Goal: Task Accomplishment & Management: Use online tool/utility

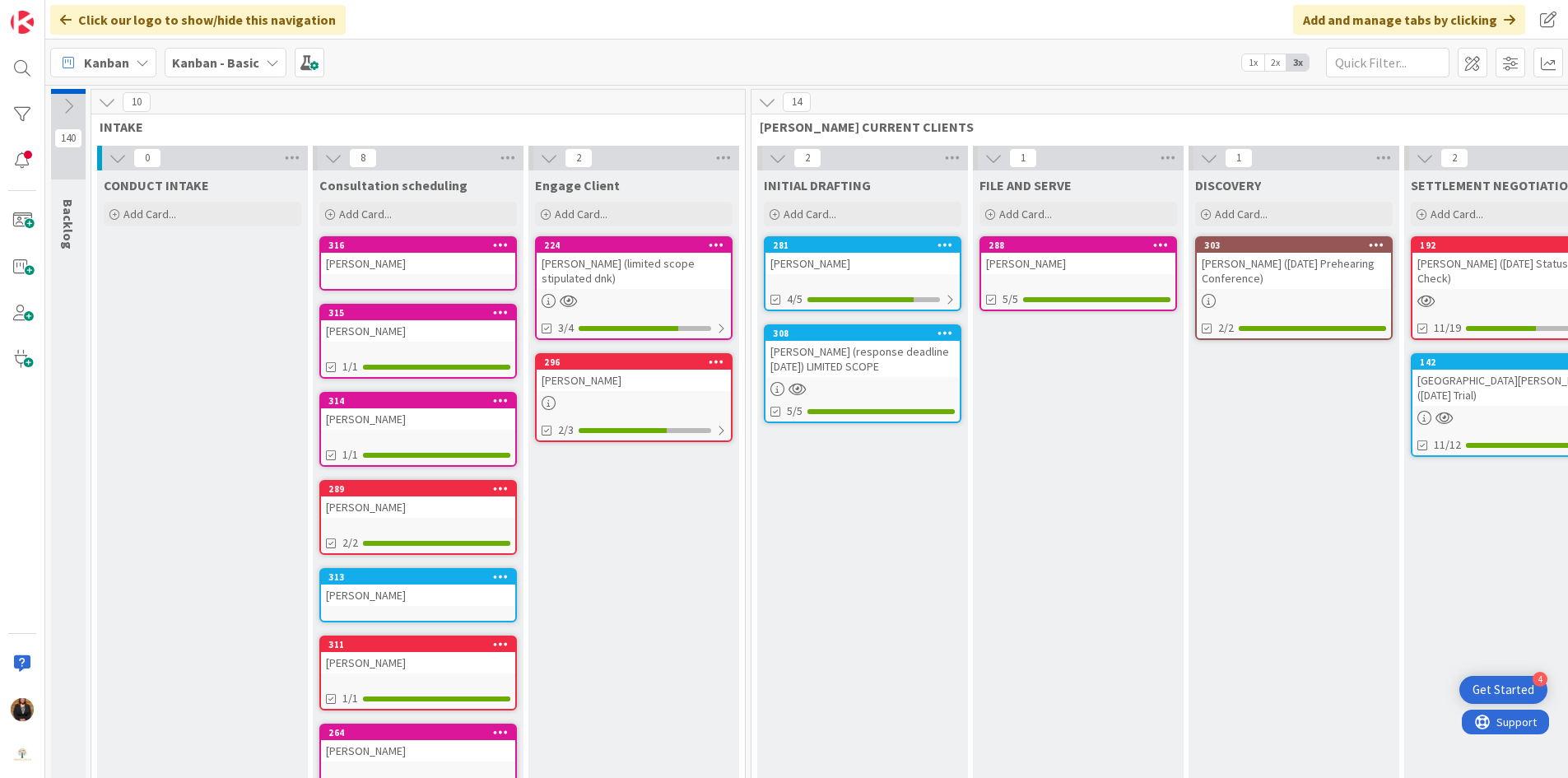
click at [860, 358] on div "[PERSON_NAME] (response deadline [DATE]) LIMITED SCOPE" at bounding box center [862, 359] width 194 height 36
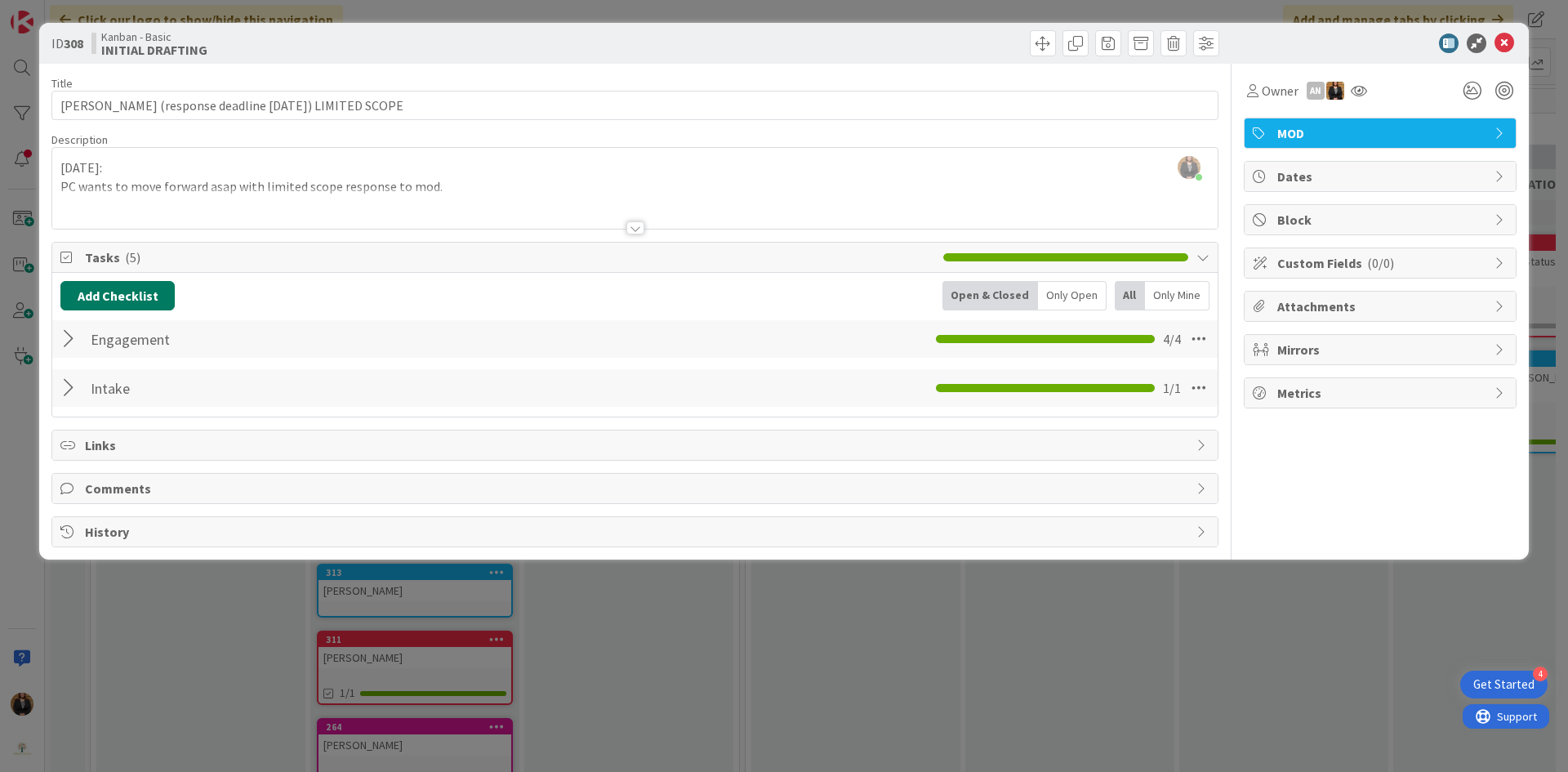
click at [148, 298] on button "Add Checklist" at bounding box center [117, 295] width 114 height 29
click at [182, 374] on input at bounding box center [195, 374] width 253 height 29
type input "drafting"
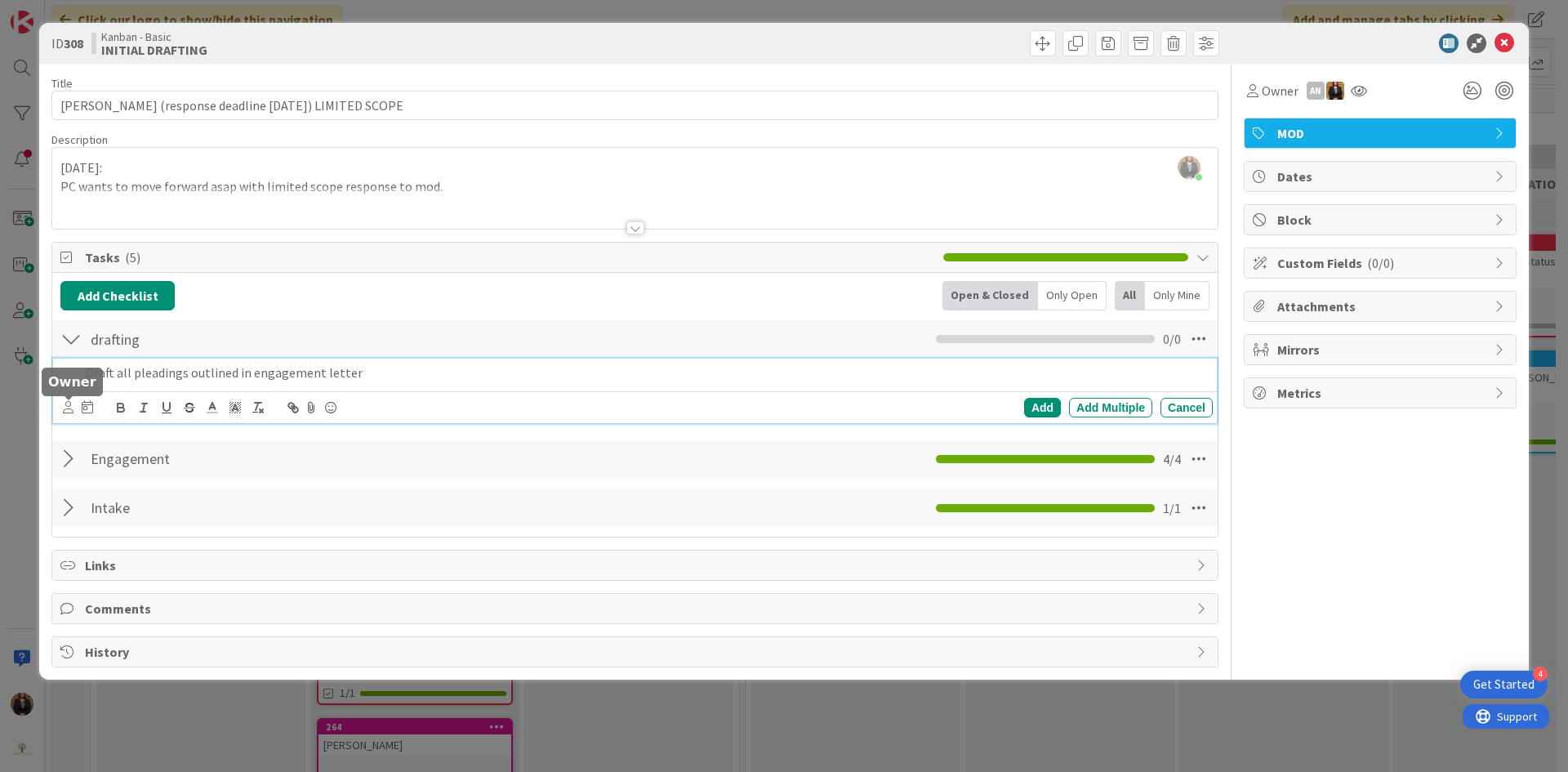
click at [69, 410] on icon at bounding box center [68, 407] width 10 height 12
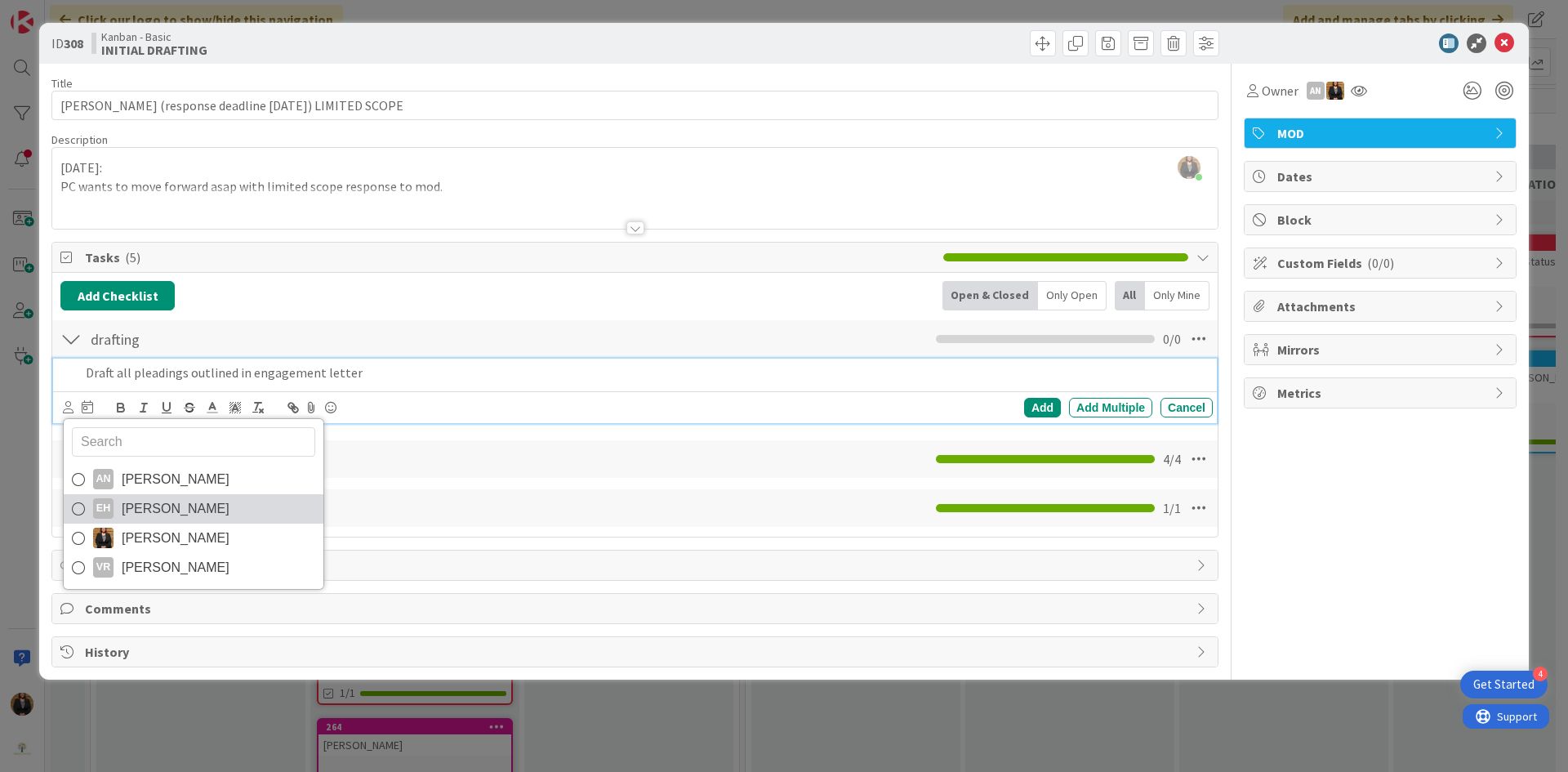
click at [151, 504] on span "[PERSON_NAME]" at bounding box center [175, 509] width 108 height 25
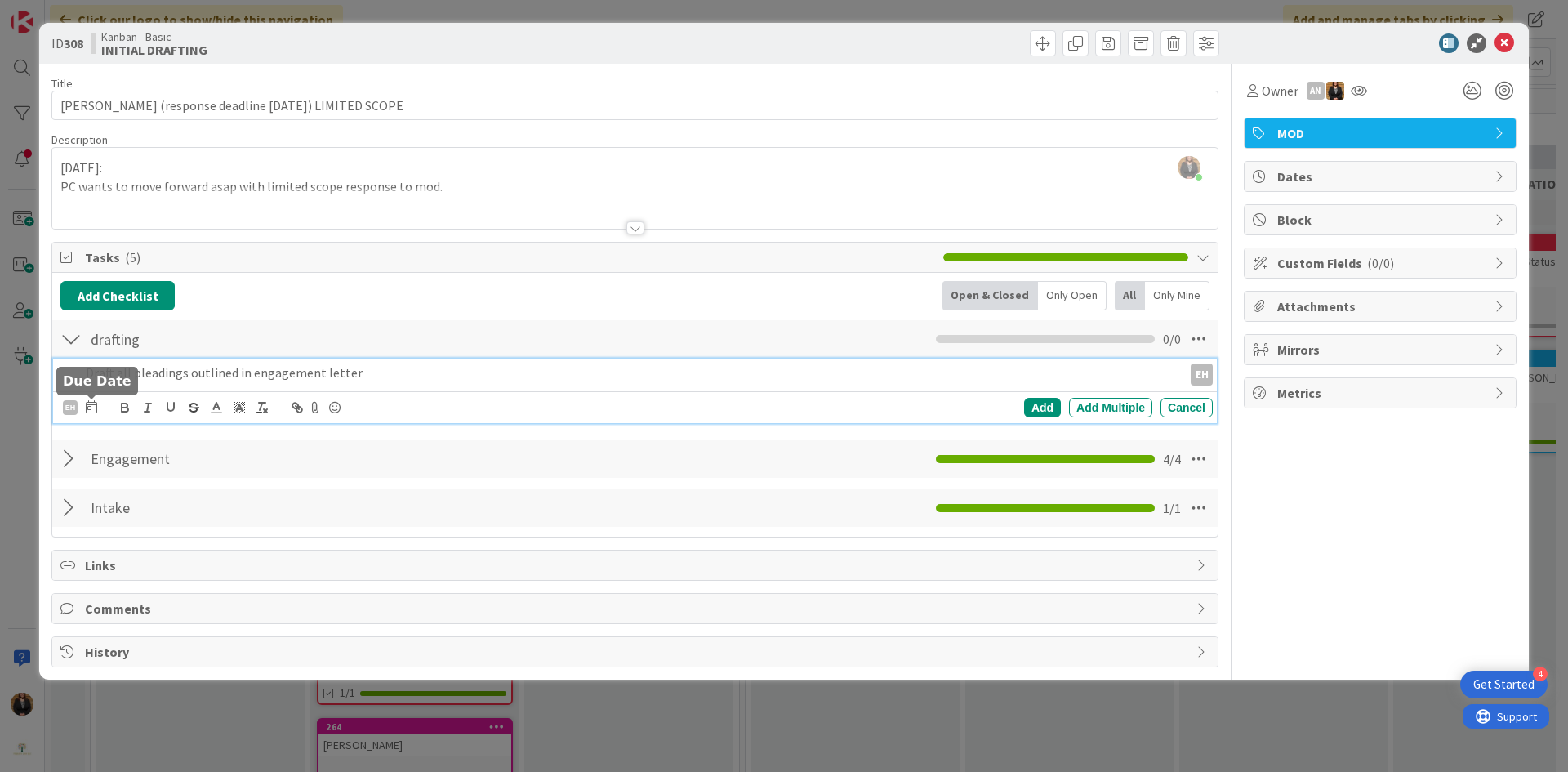
click at [90, 409] on icon at bounding box center [92, 407] width 11 height 13
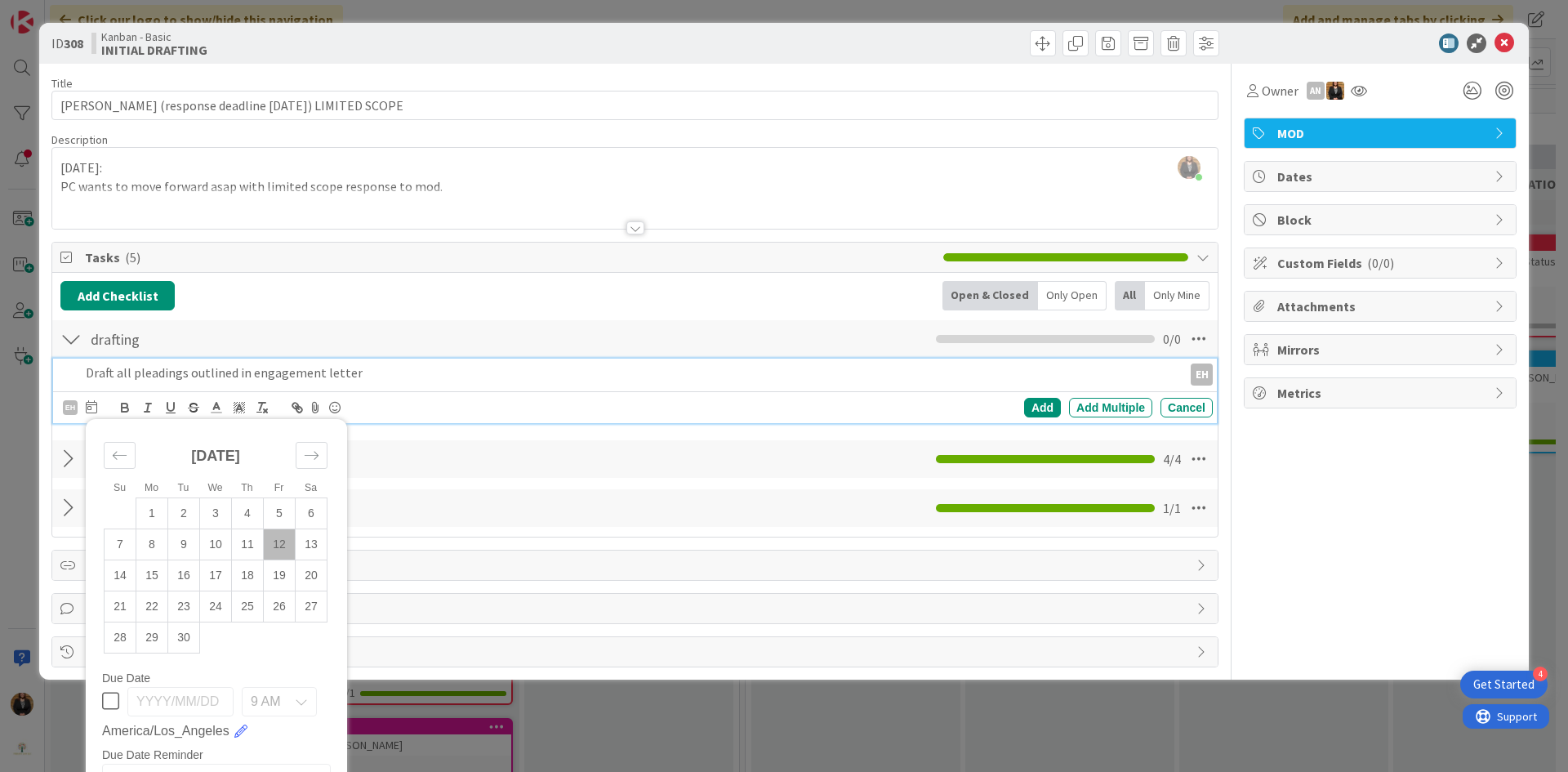
click at [283, 549] on td "12" at bounding box center [280, 544] width 32 height 31
click at [1029, 403] on div "Add" at bounding box center [1042, 407] width 37 height 20
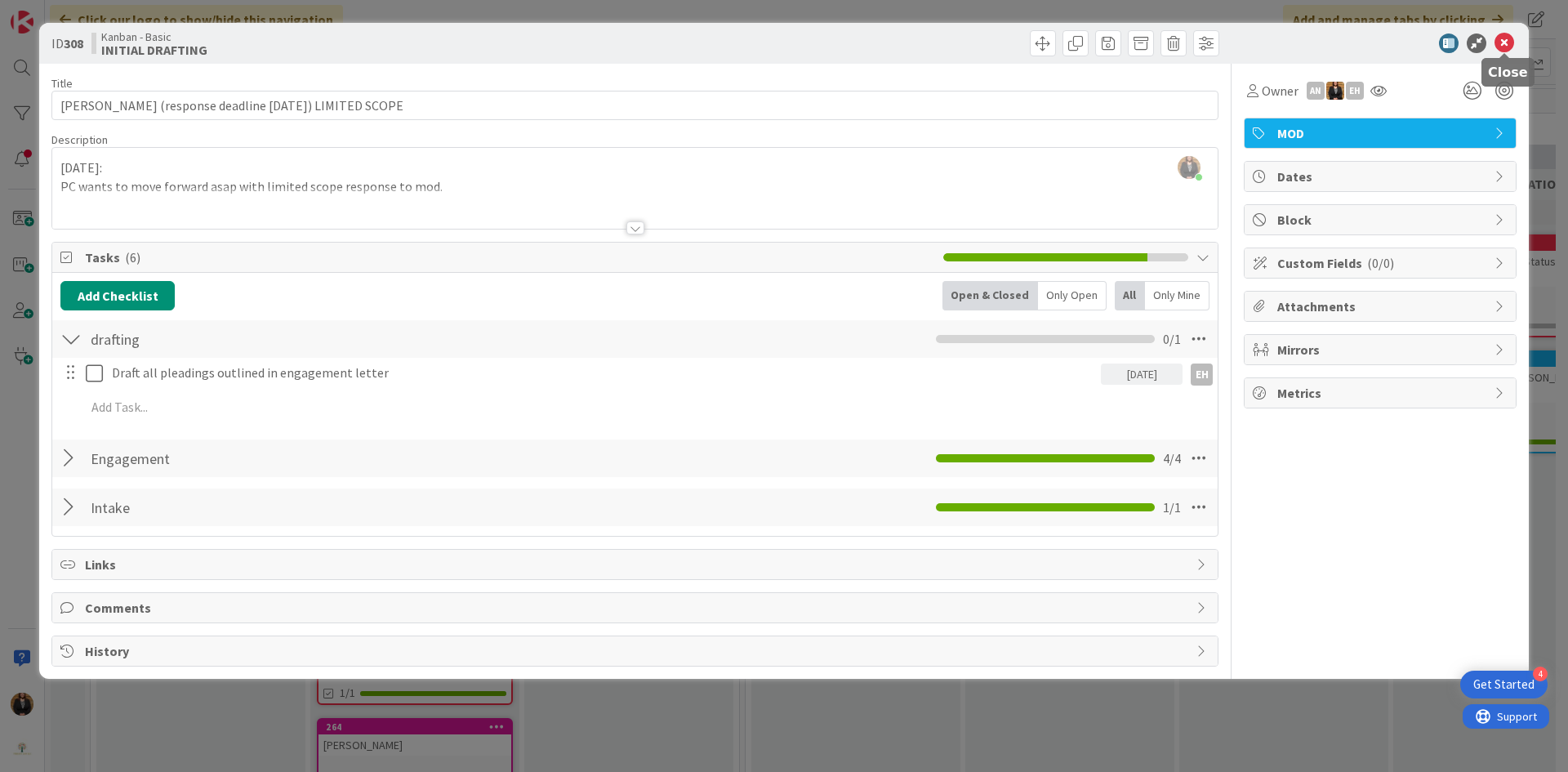
click at [1496, 46] on icon at bounding box center [1504, 42] width 20 height 20
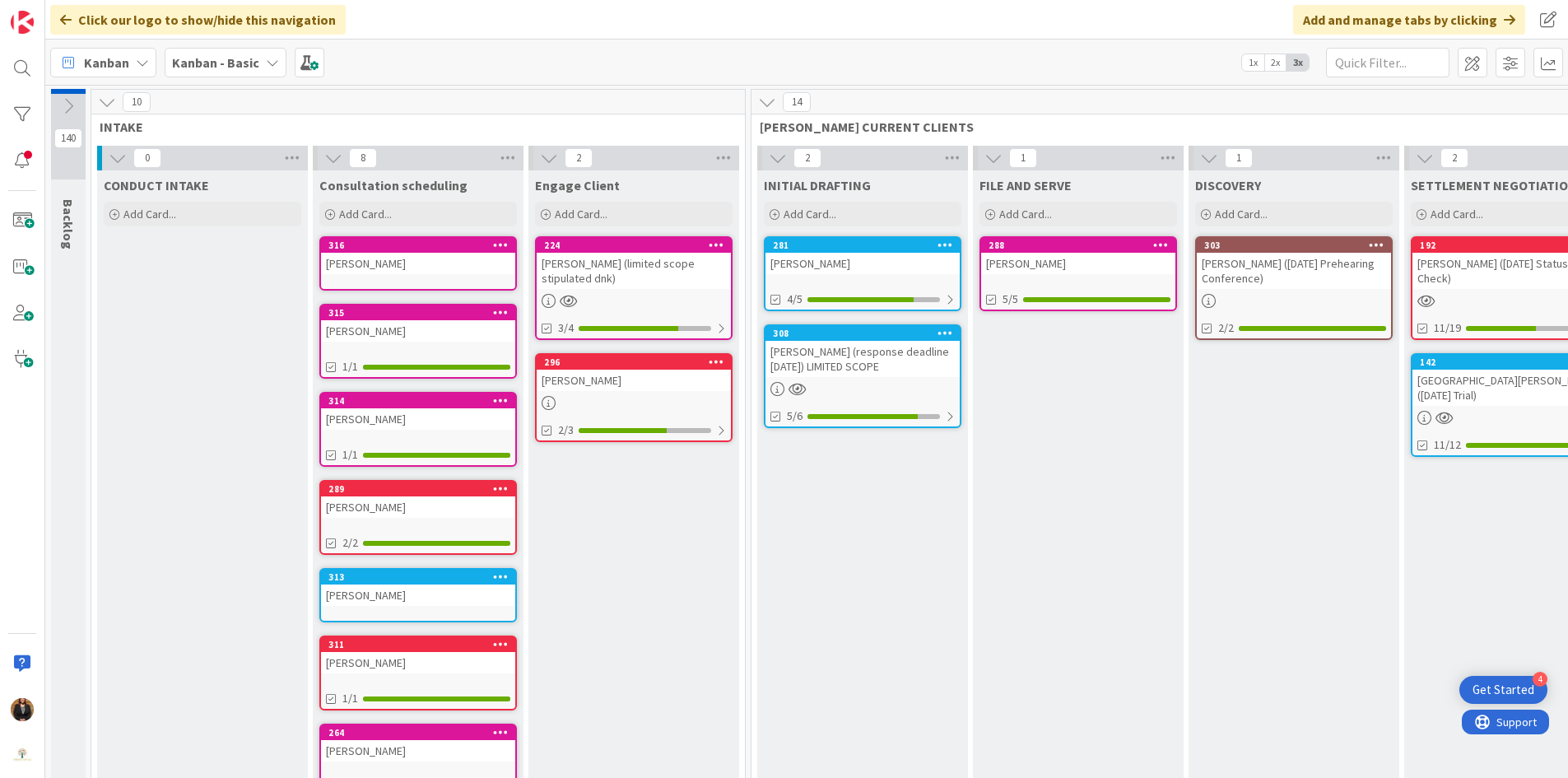
click at [842, 256] on div "[PERSON_NAME]" at bounding box center [862, 263] width 194 height 22
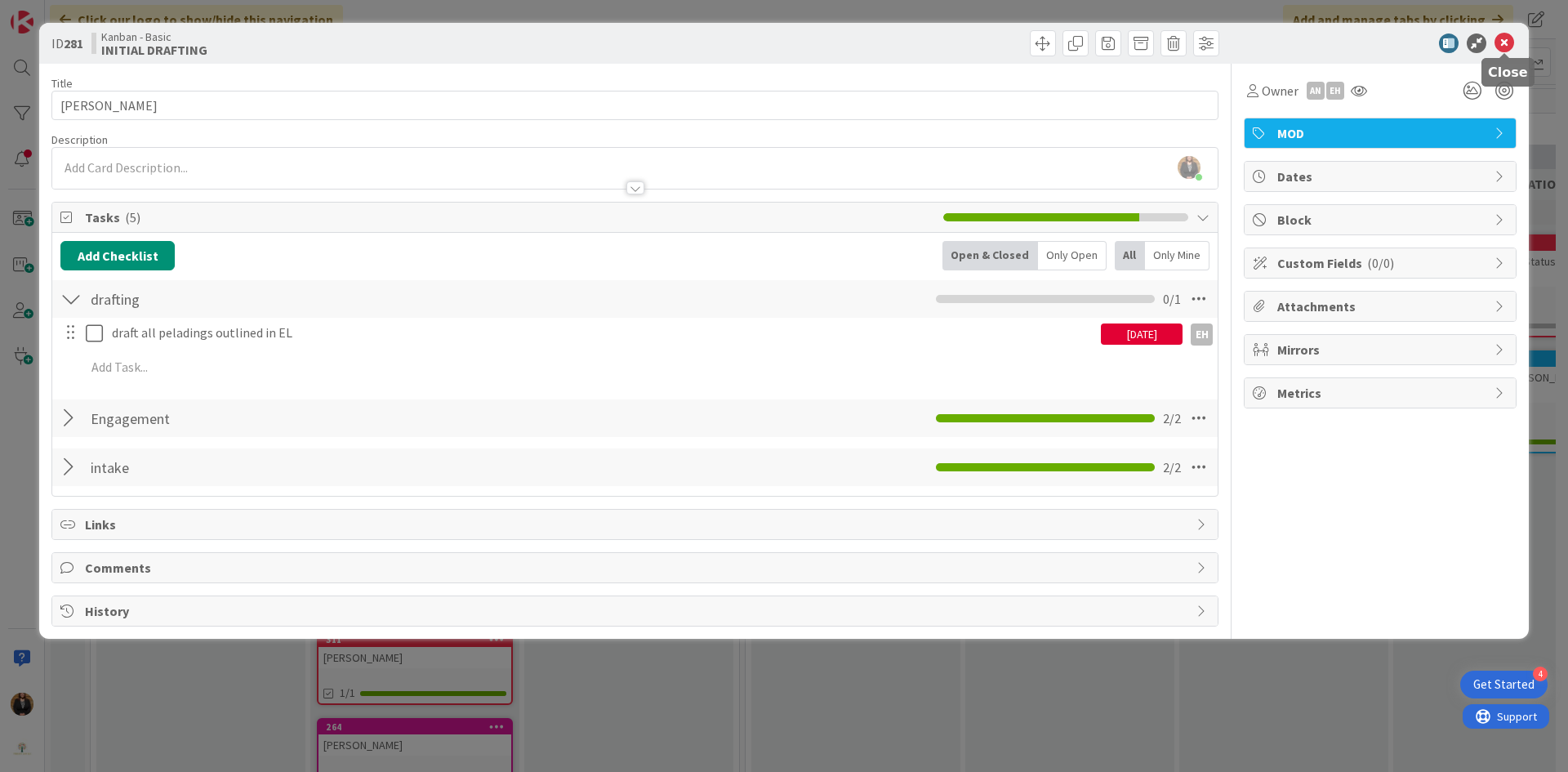
click at [1498, 39] on icon at bounding box center [1504, 42] width 20 height 20
